Goal: Task Accomplishment & Management: Manage account settings

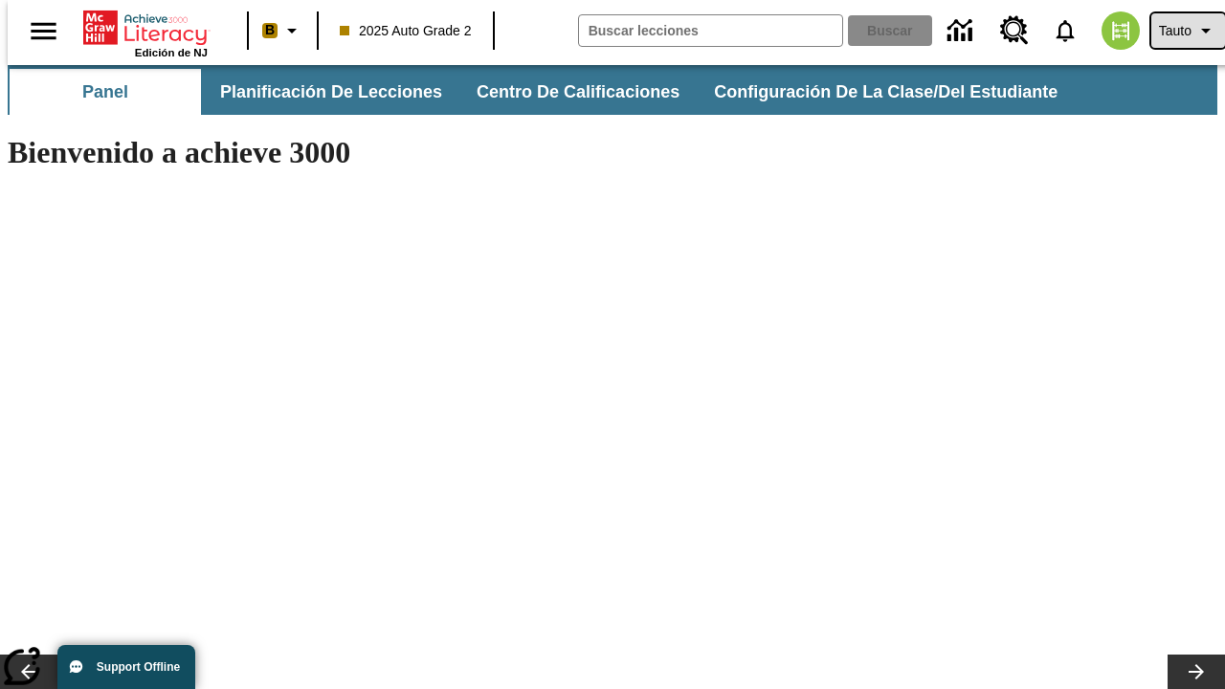
click at [1178, 31] on span "Tauto" at bounding box center [1175, 31] width 33 height 20
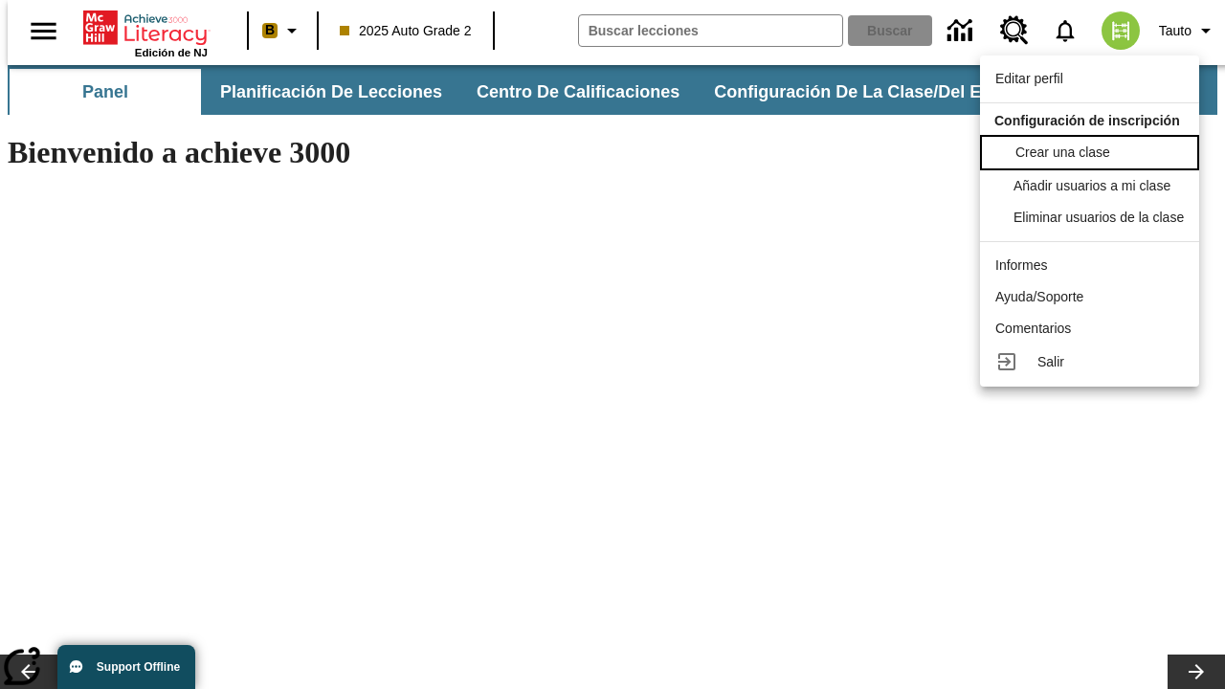
click at [1095, 150] on span "Crear una clase" at bounding box center [1062, 151] width 95 height 15
click at [1095, 186] on span "Añadir usuarios a mi clase" at bounding box center [1093, 183] width 157 height 15
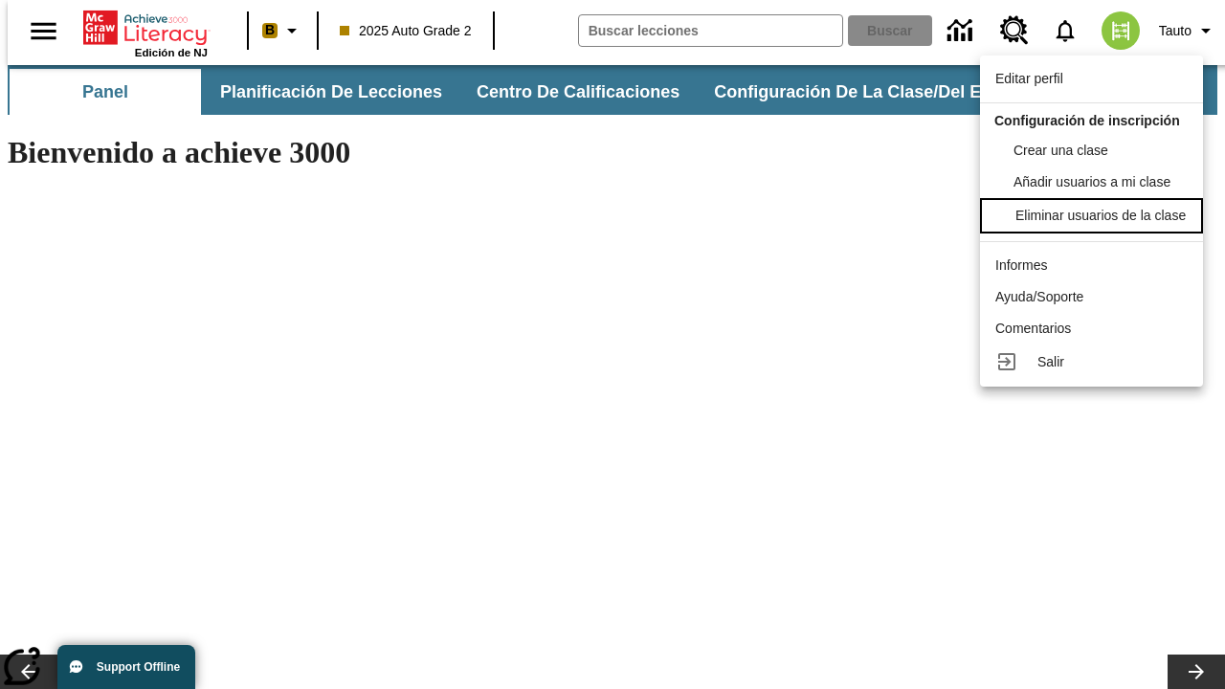
click at [1095, 226] on div "Eliminar usuarios de la clase" at bounding box center [1100, 216] width 170 height 20
